Goal: Check status: Check status

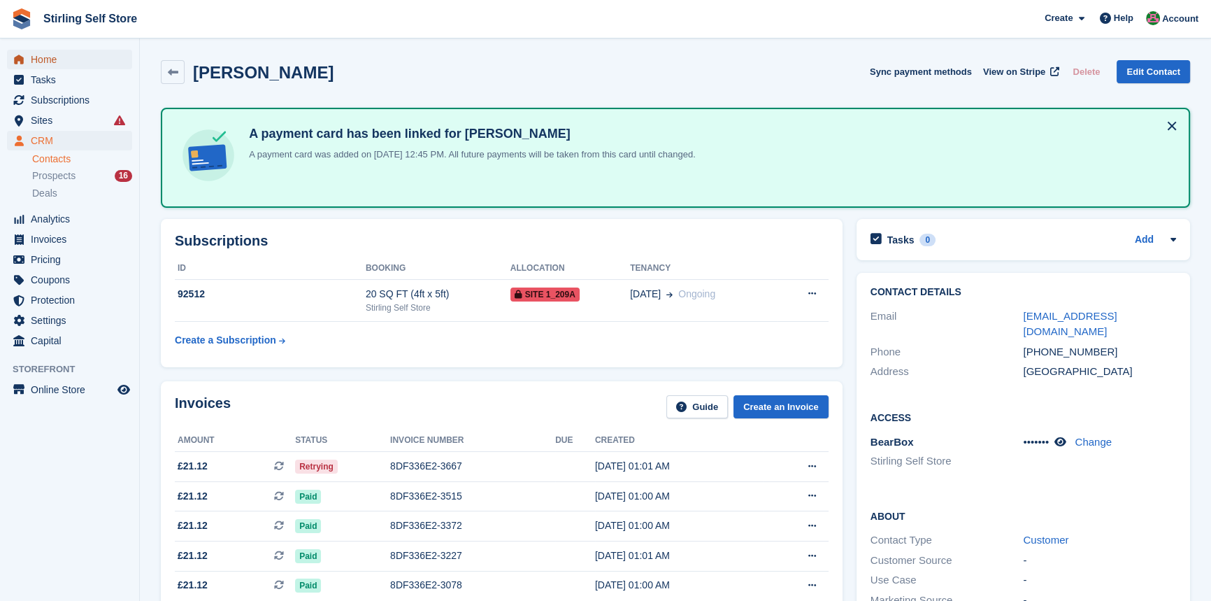
click at [57, 59] on span "Home" at bounding box center [73, 60] width 84 height 20
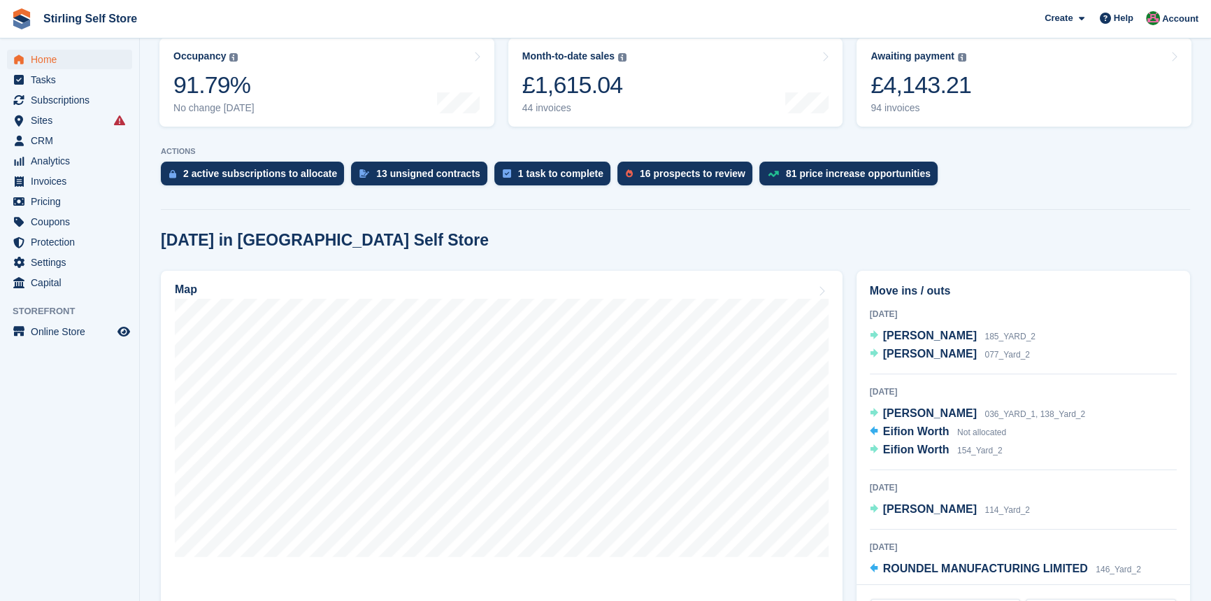
scroll to position [190, 0]
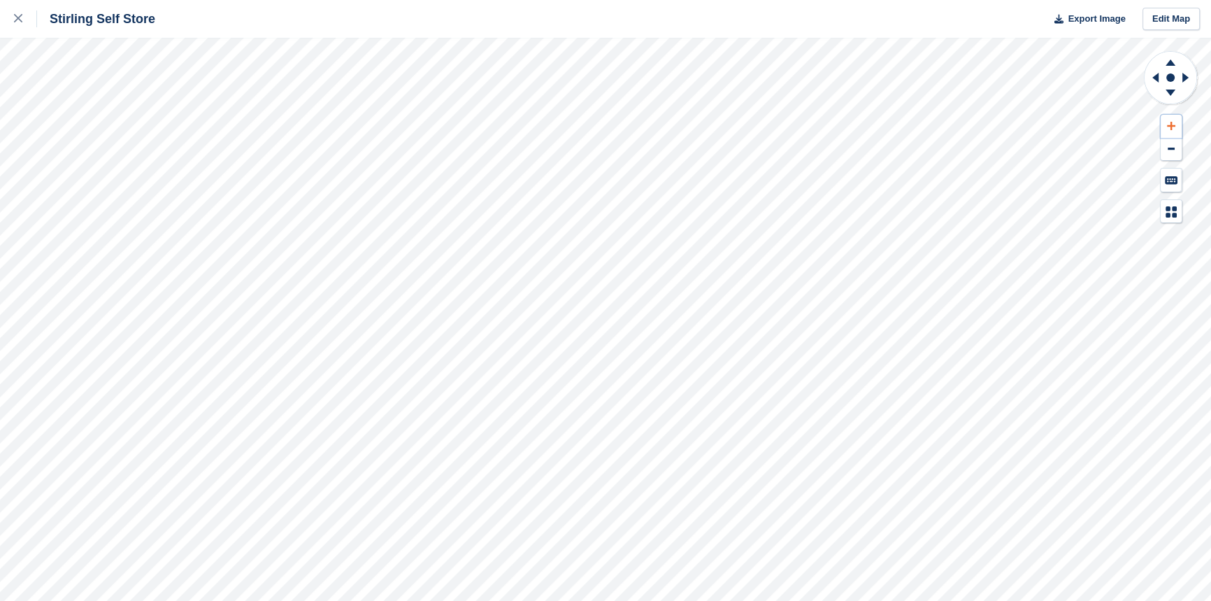
click at [1174, 127] on icon at bounding box center [1171, 126] width 8 height 10
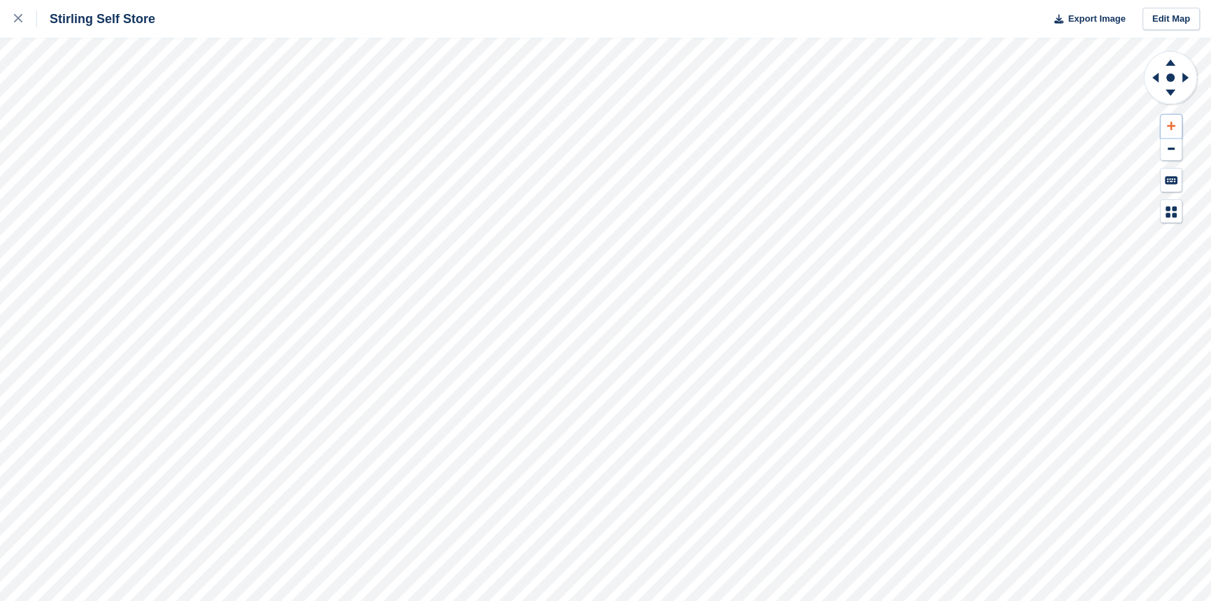
click at [1172, 127] on icon at bounding box center [1171, 126] width 8 height 10
click at [1147, 76] on icon at bounding box center [1153, 77] width 17 height 36
click at [1173, 63] on icon at bounding box center [1171, 62] width 10 height 6
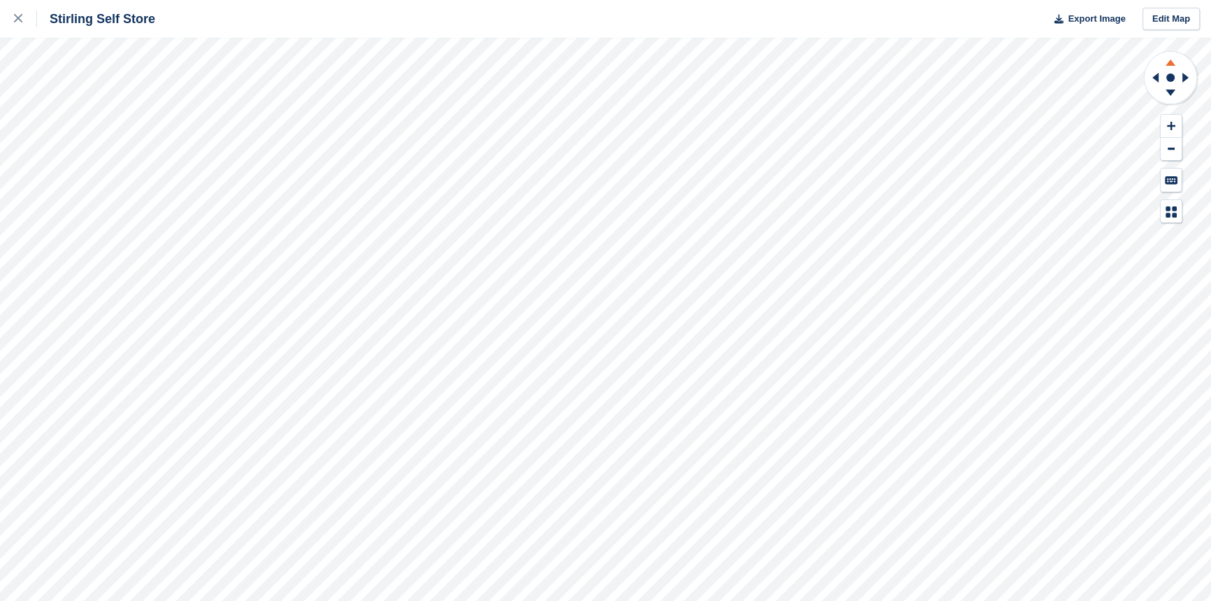
click at [1173, 63] on icon at bounding box center [1171, 62] width 10 height 6
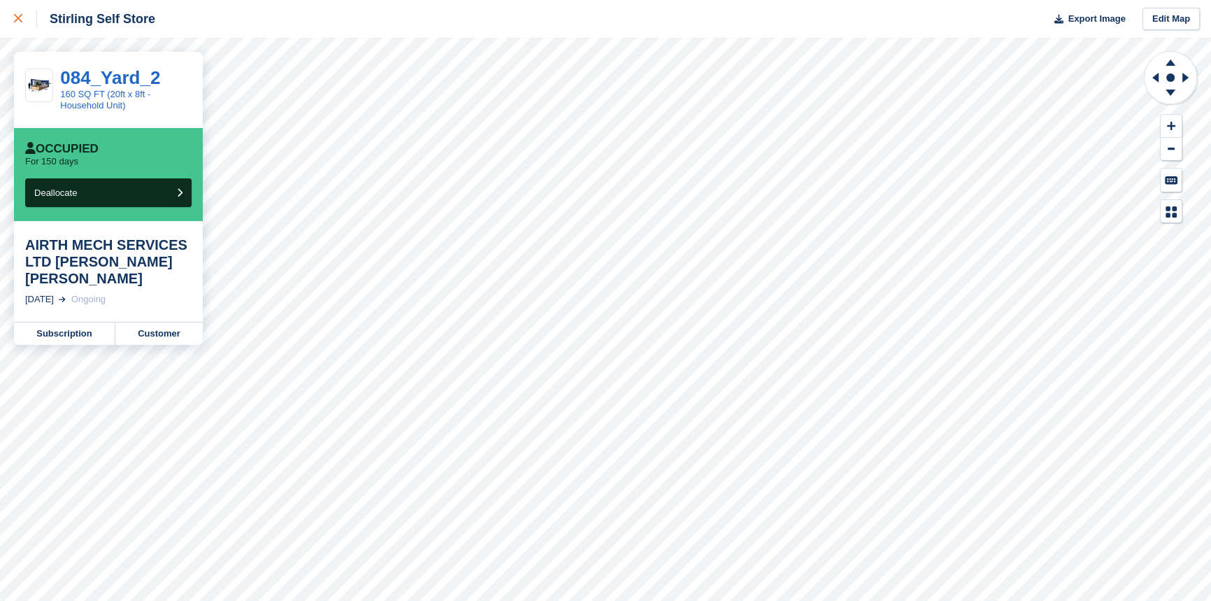
click at [14, 14] on icon at bounding box center [18, 18] width 8 height 8
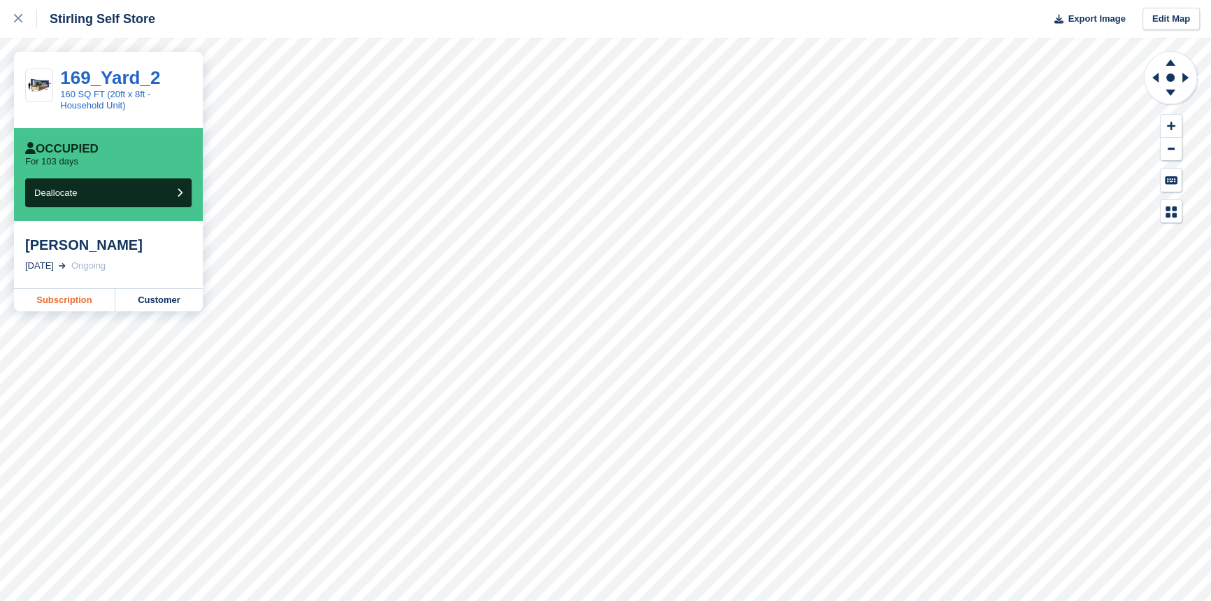
click at [68, 299] on link "Subscription" at bounding box center [64, 300] width 101 height 22
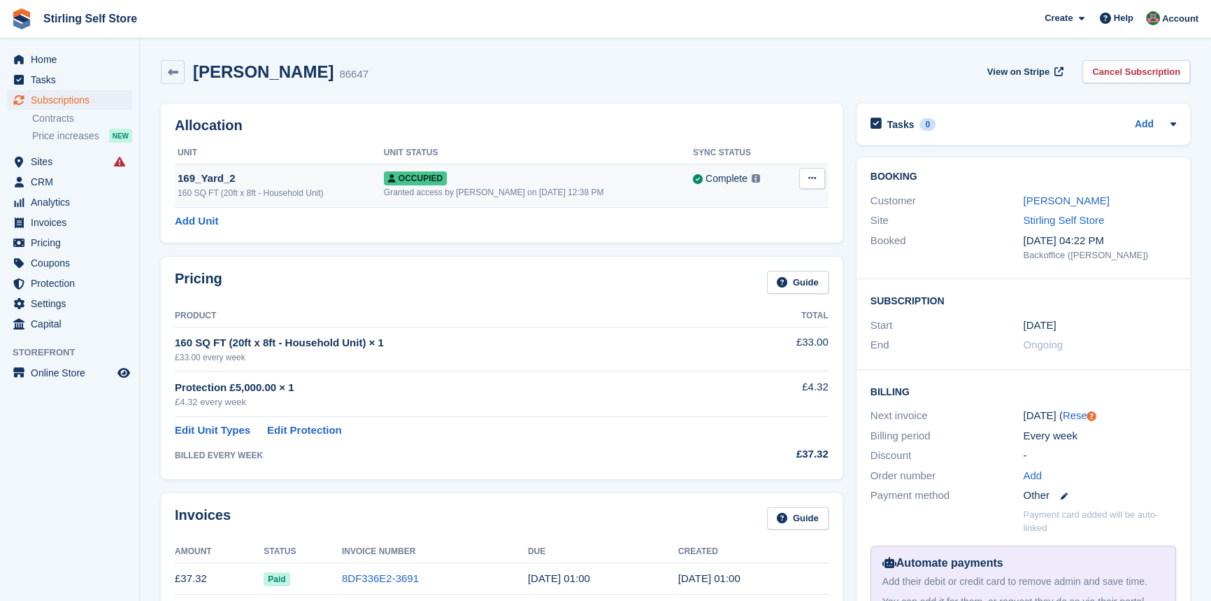
click at [447, 183] on span "Occupied" at bounding box center [415, 178] width 63 height 14
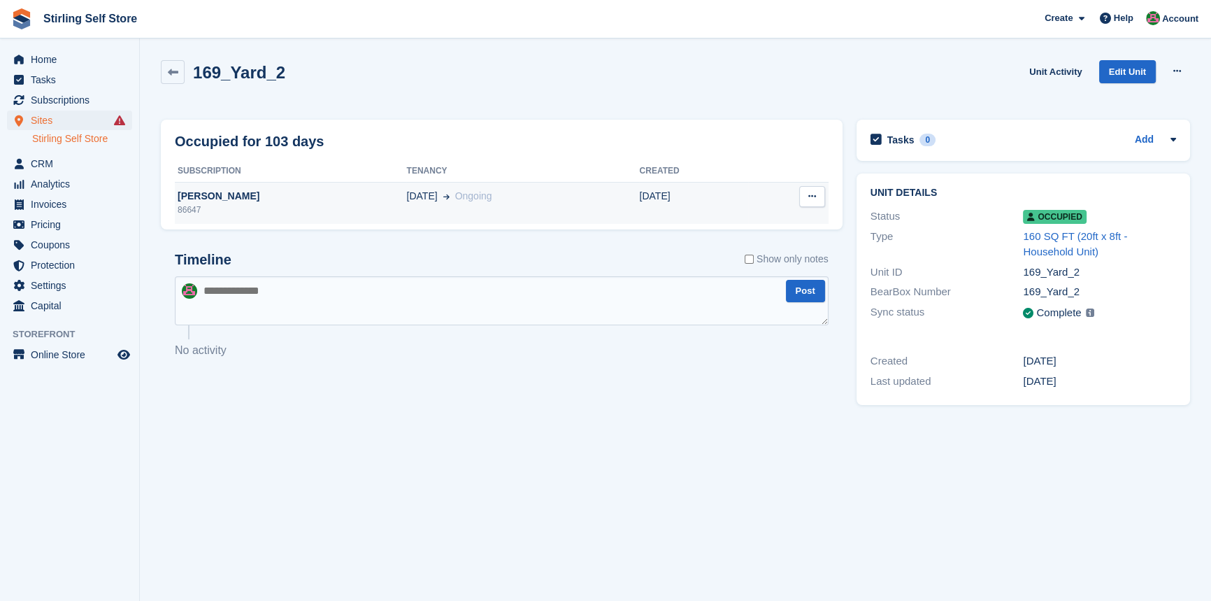
click at [485, 197] on div "18 Jun Ongoing" at bounding box center [522, 196] width 233 height 15
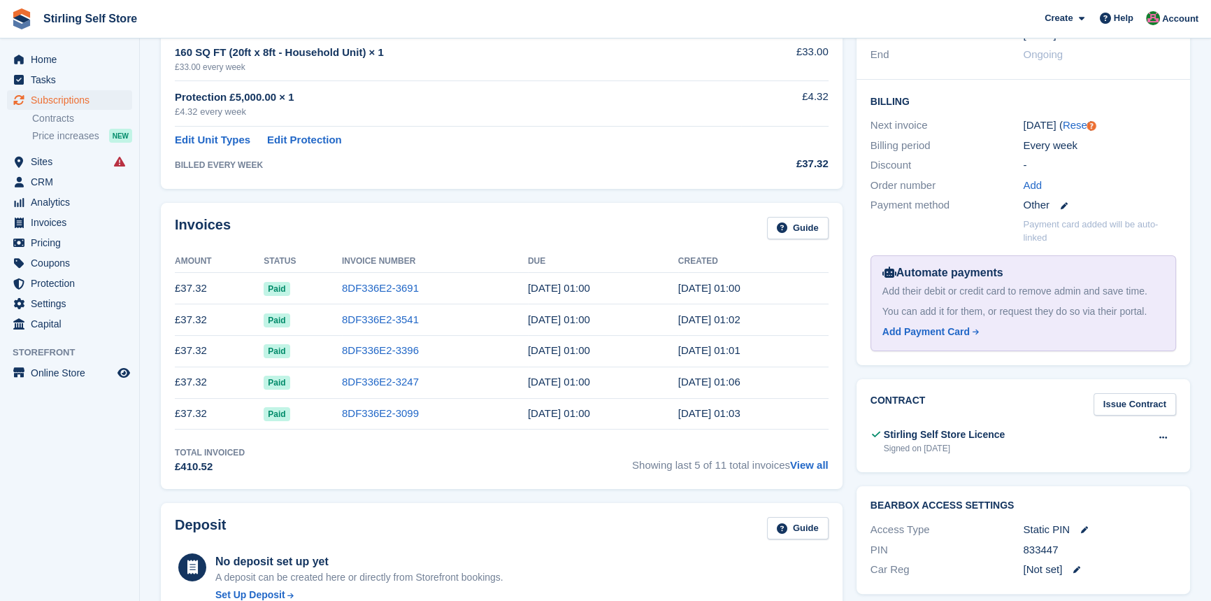
scroll to position [318, 0]
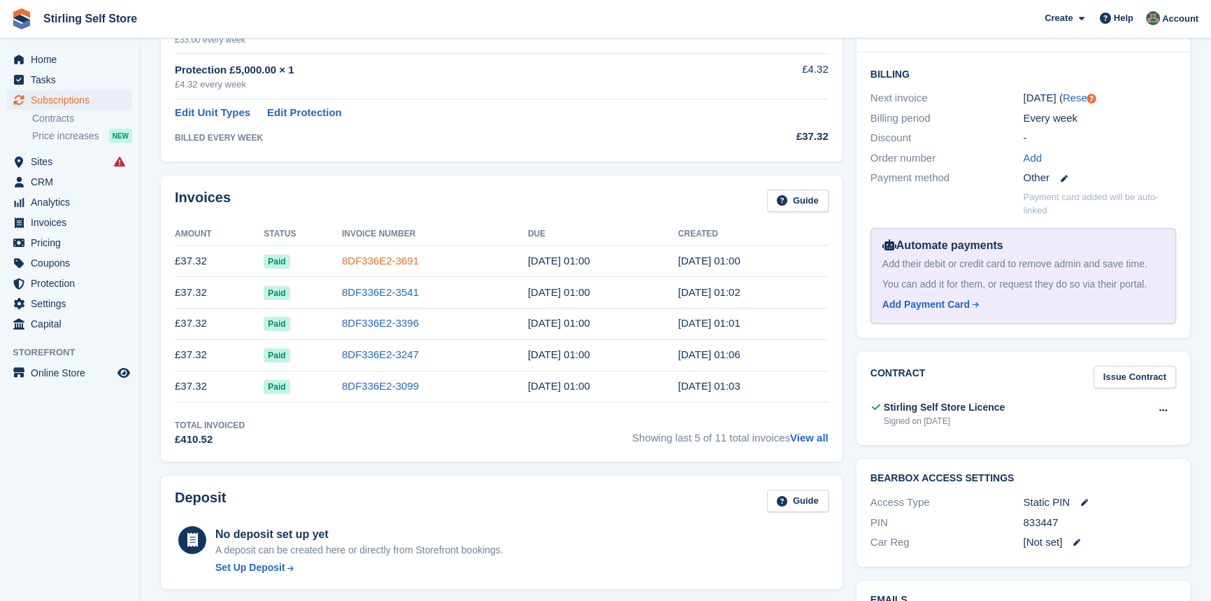
click at [378, 262] on link "8DF336E2-3691" at bounding box center [380, 261] width 77 height 12
